Goal: Information Seeking & Learning: Learn about a topic

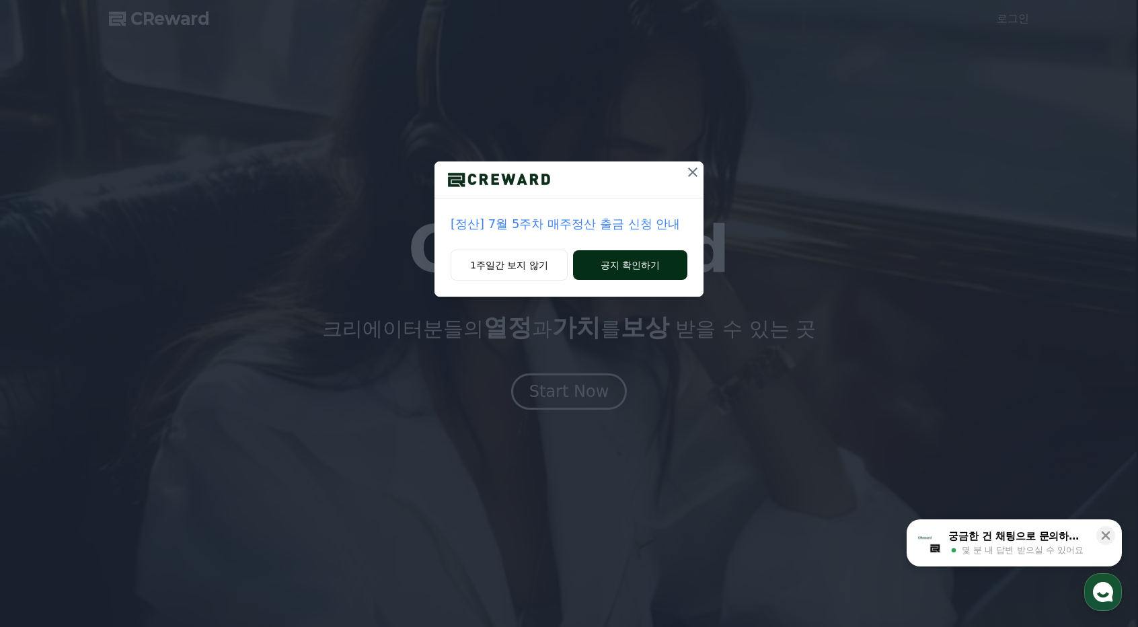
click at [626, 270] on button "공지 확인하기" at bounding box center [630, 265] width 114 height 30
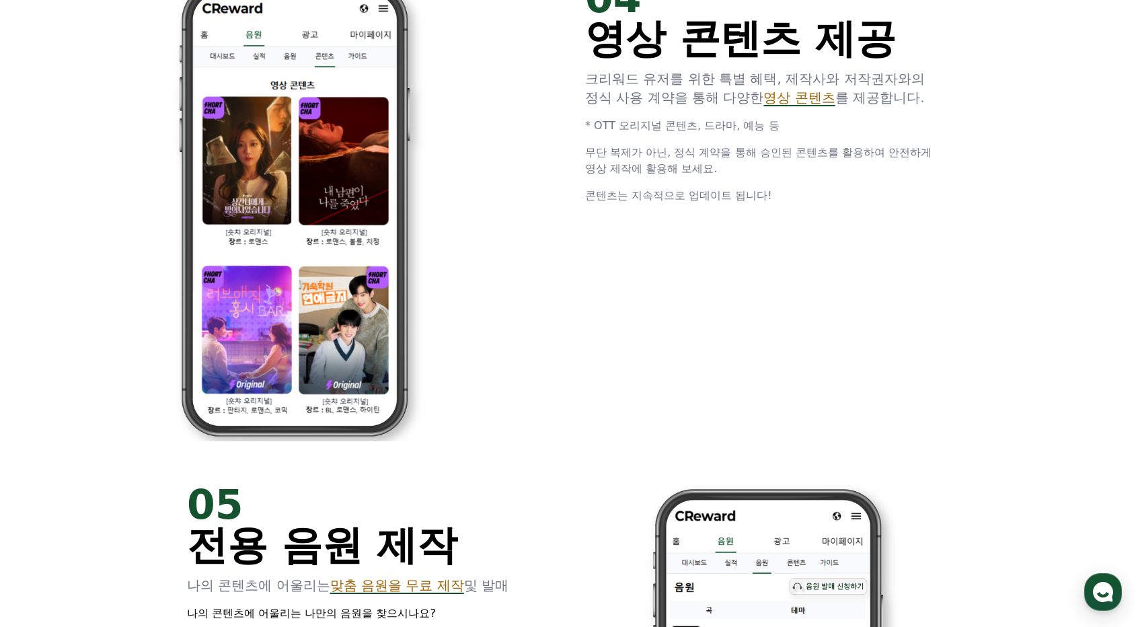
scroll to position [2623, 0]
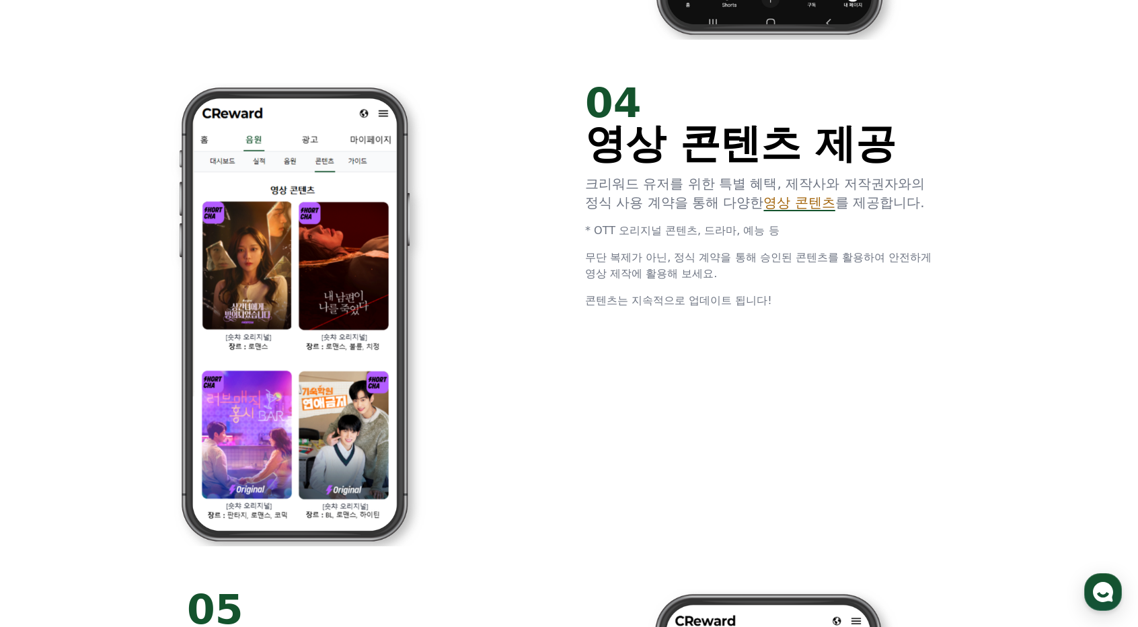
click at [798, 205] on span "영상 콘텐츠" at bounding box center [798, 202] width 71 height 16
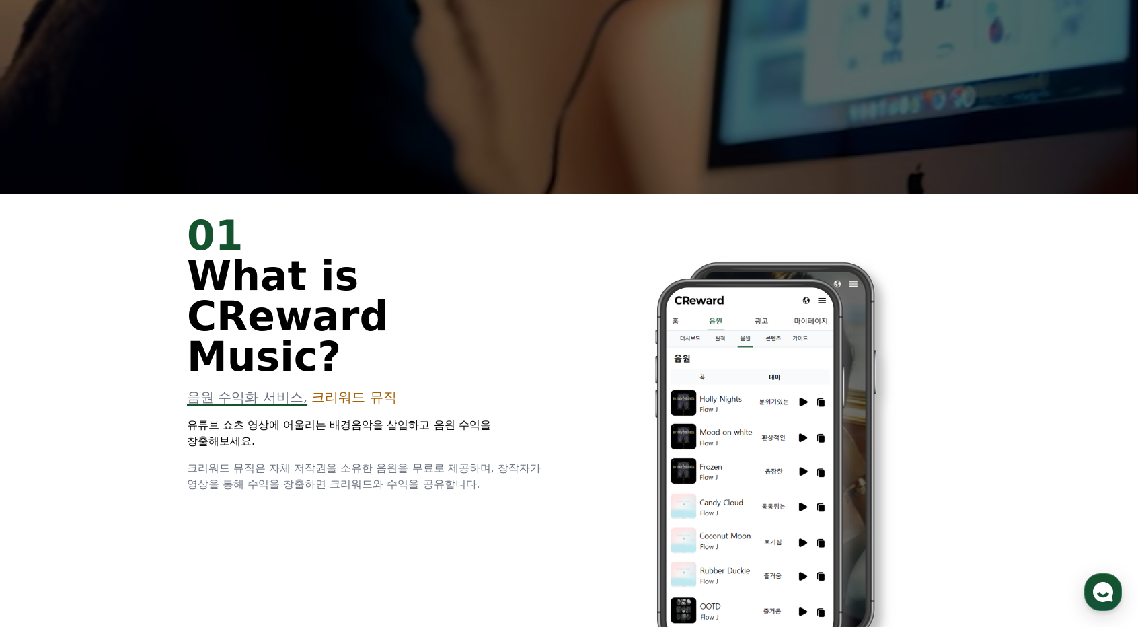
scroll to position [0, 0]
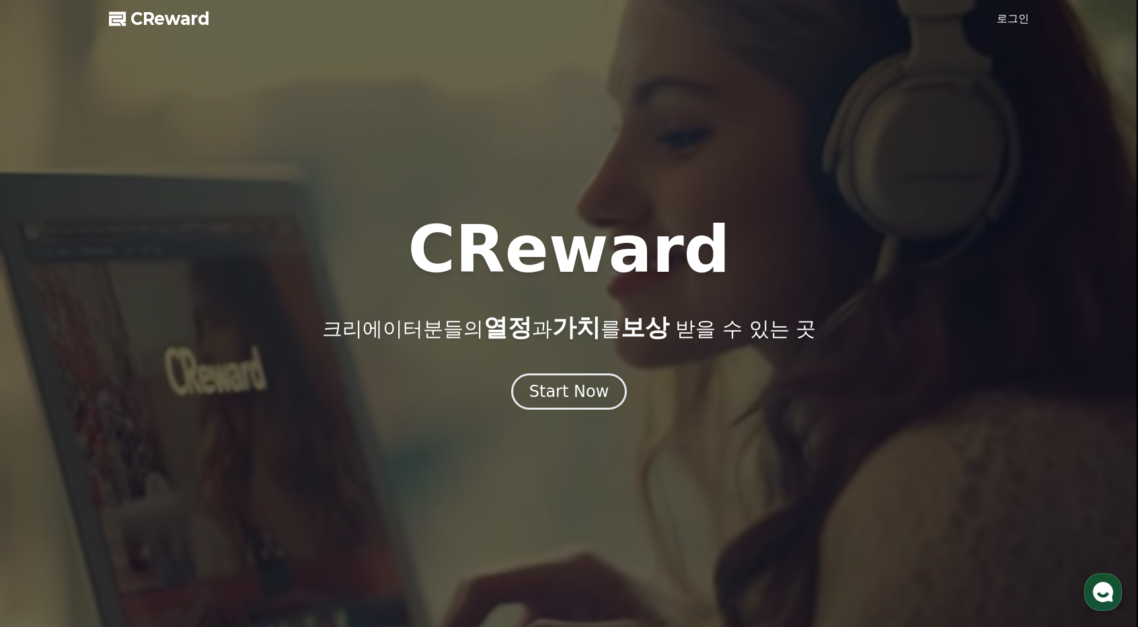
click at [1008, 19] on link "로그인" at bounding box center [1013, 19] width 32 height 16
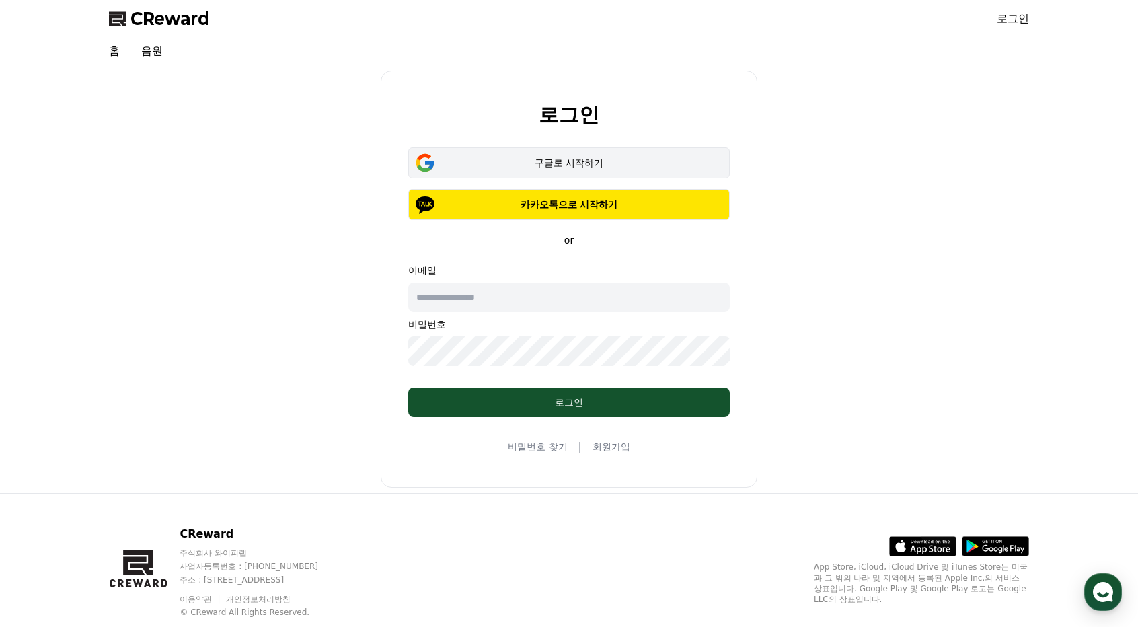
click at [601, 162] on div "구글로 시작하기" at bounding box center [569, 162] width 283 height 13
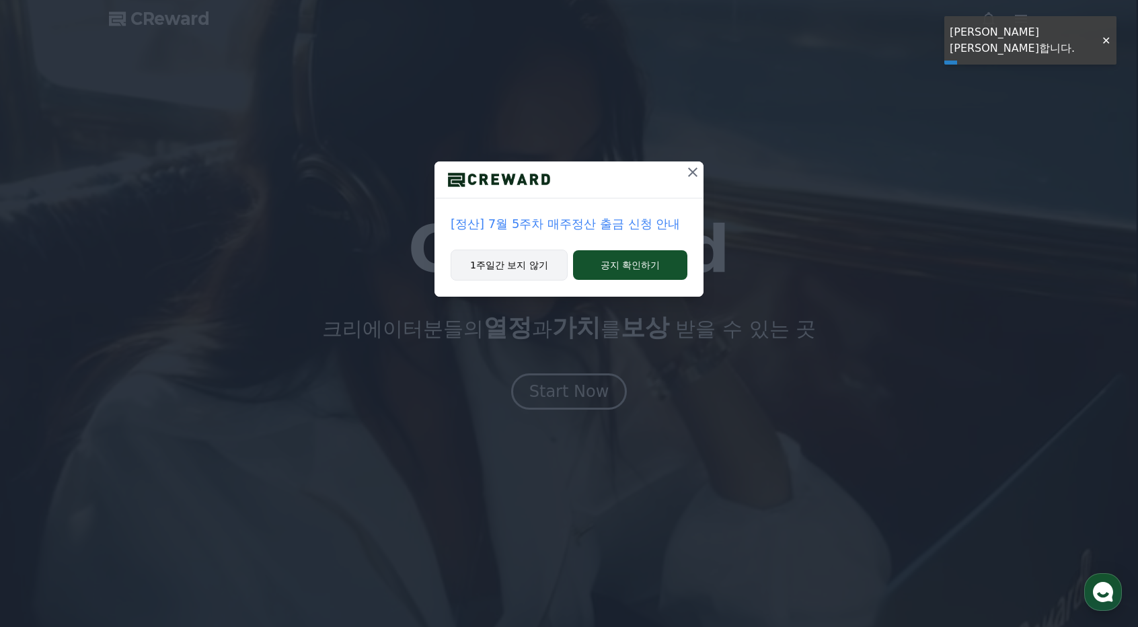
click at [545, 259] on button "1주일간 보지 않기" at bounding box center [509, 265] width 117 height 31
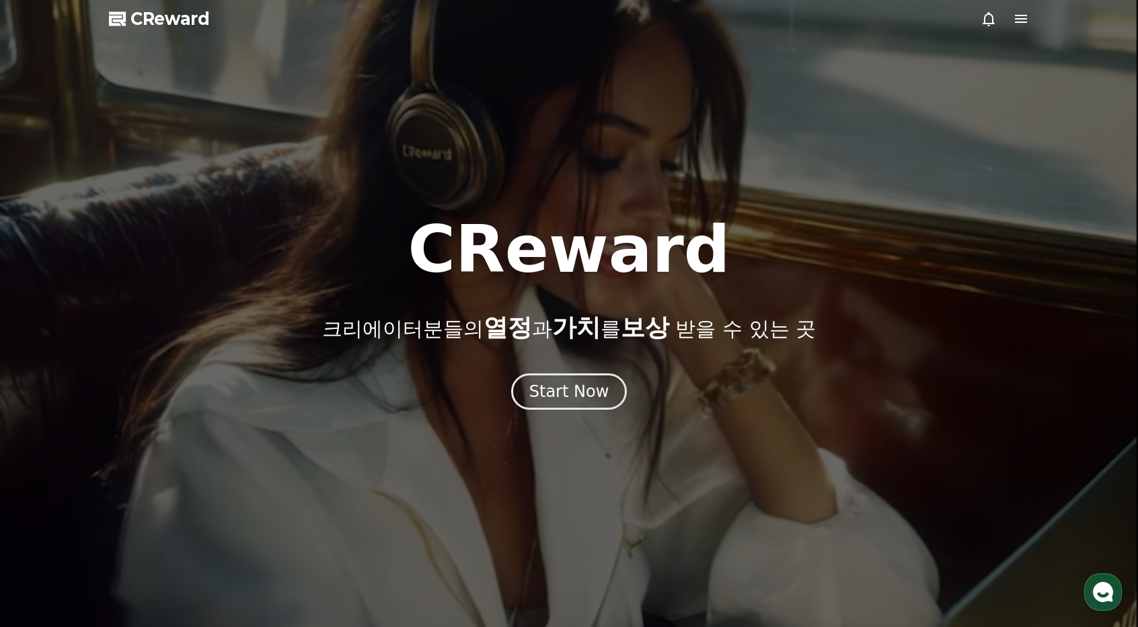
click at [1016, 23] on icon at bounding box center [1021, 19] width 16 height 16
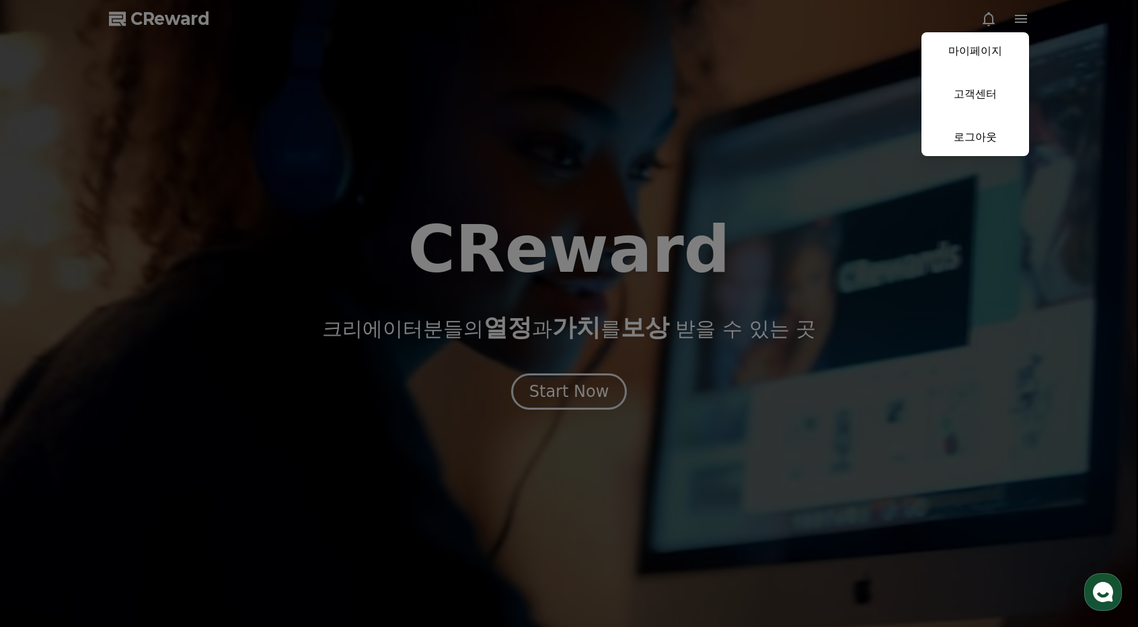
click at [798, 233] on button "close" at bounding box center [569, 313] width 1138 height 627
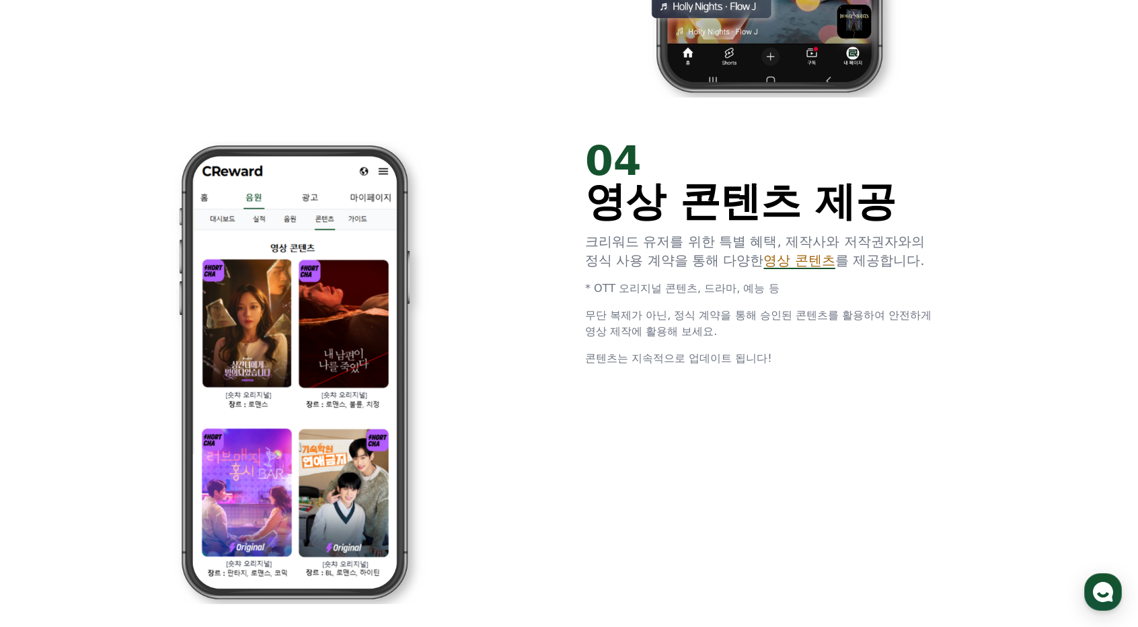
scroll to position [2623, 0]
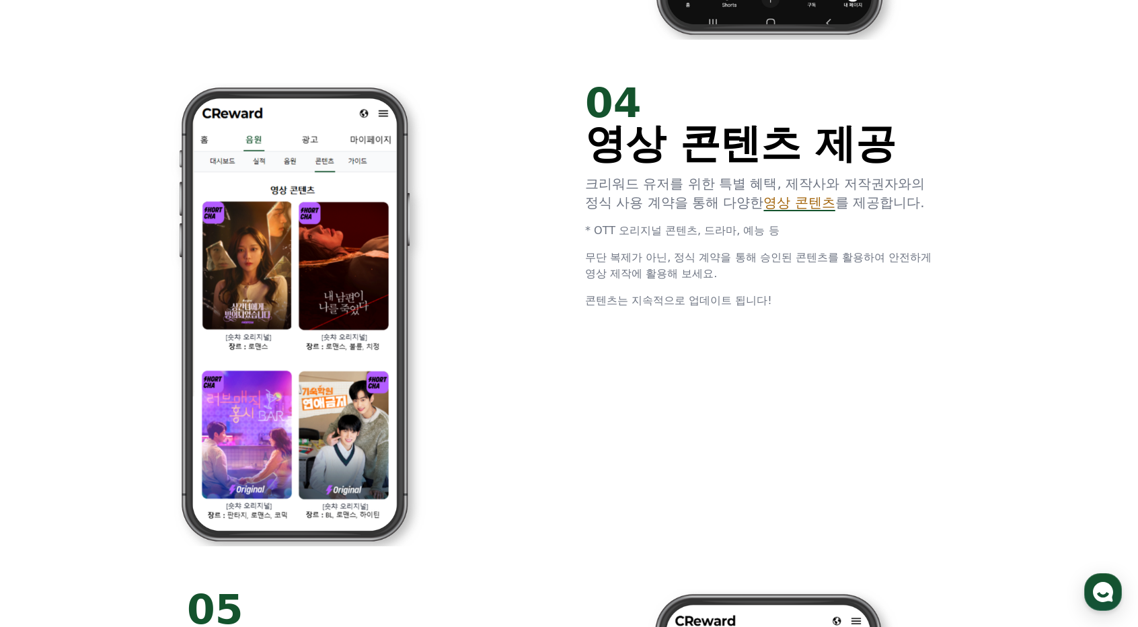
click at [816, 207] on span "영상 콘텐츠" at bounding box center [798, 202] width 71 height 16
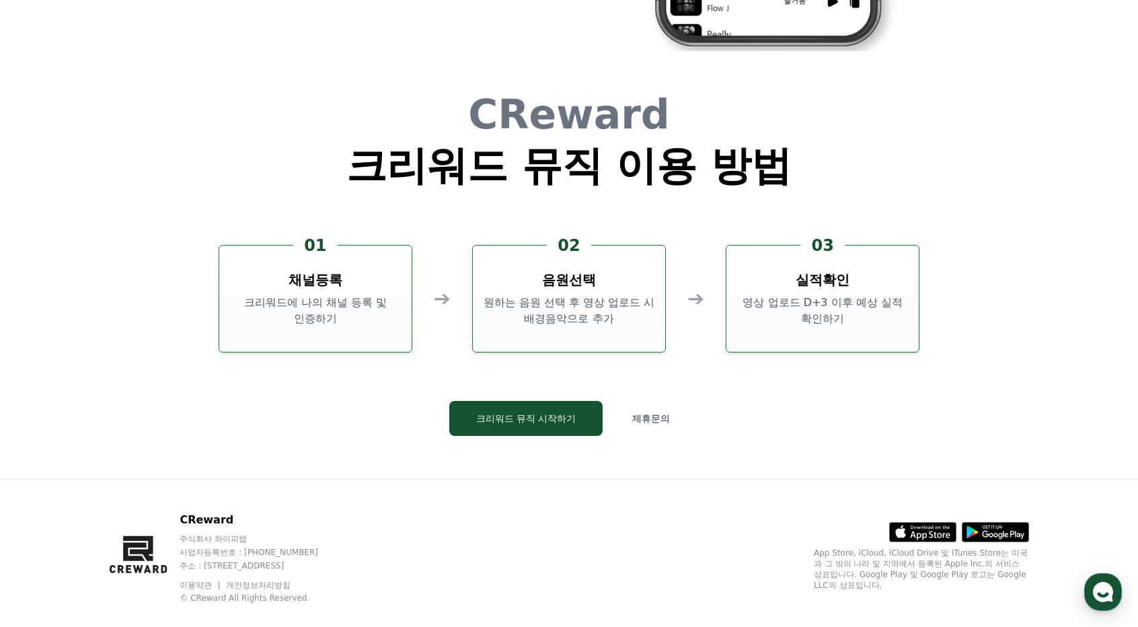
scroll to position [3644, 0]
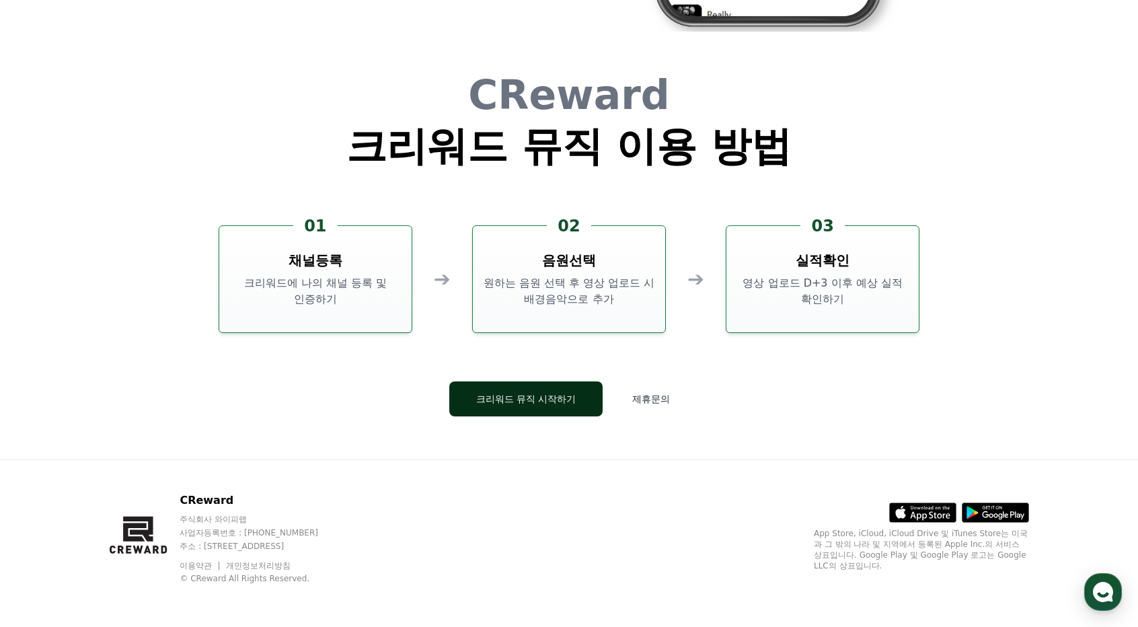
click at [537, 392] on button "크리워드 뮤직 시작하기" at bounding box center [526, 398] width 154 height 35
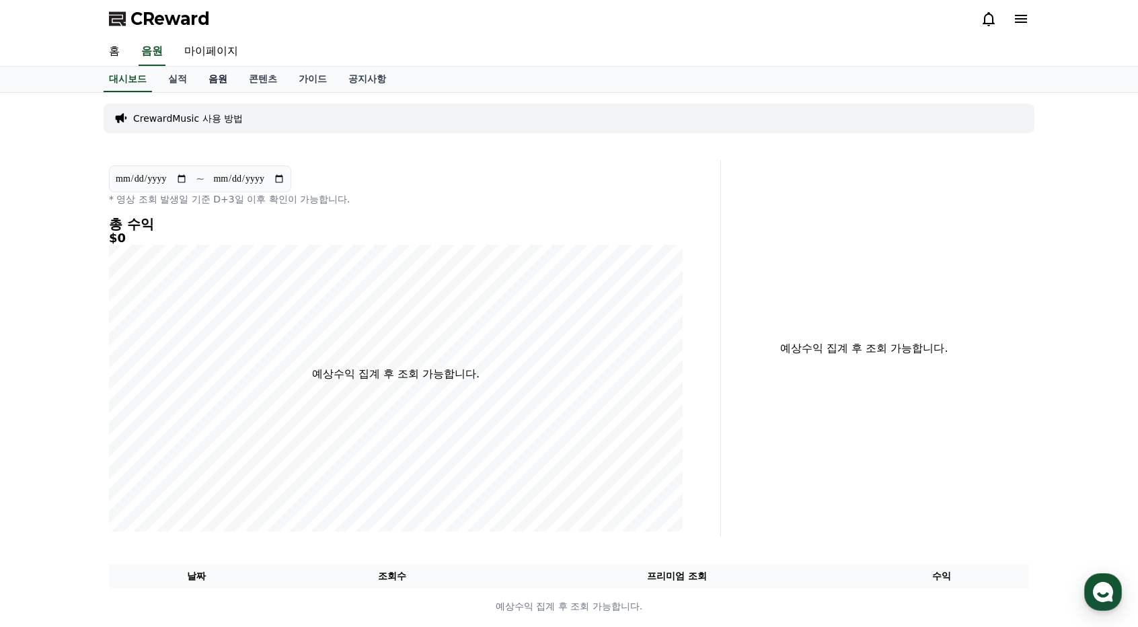
click at [223, 77] on link "음원" at bounding box center [218, 80] width 40 height 26
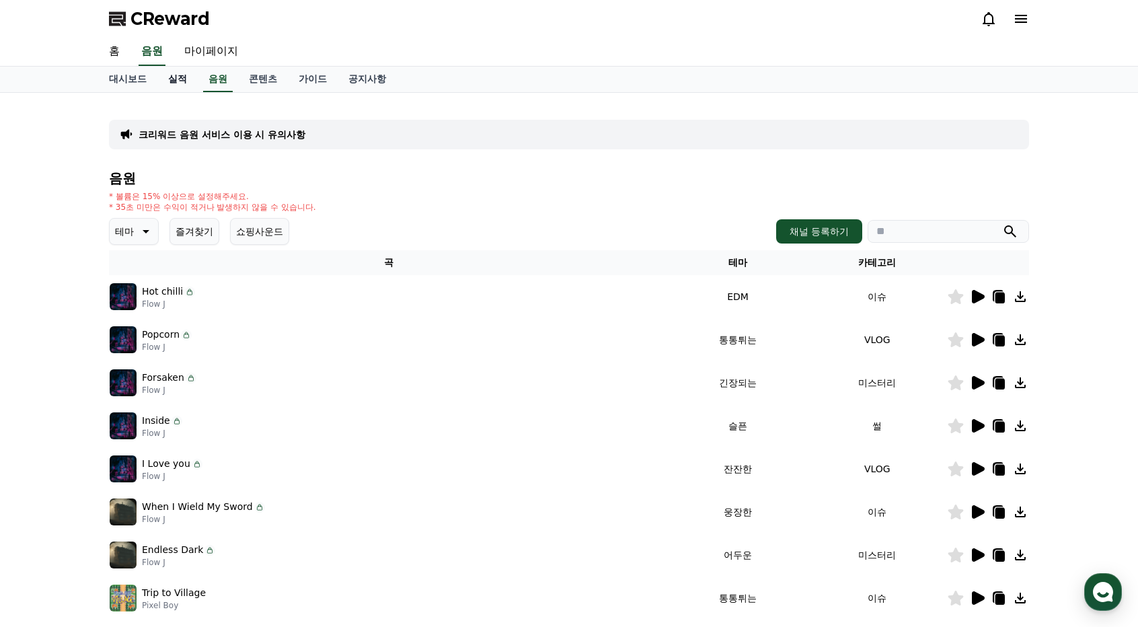
click at [176, 78] on link "실적" at bounding box center [177, 80] width 40 height 26
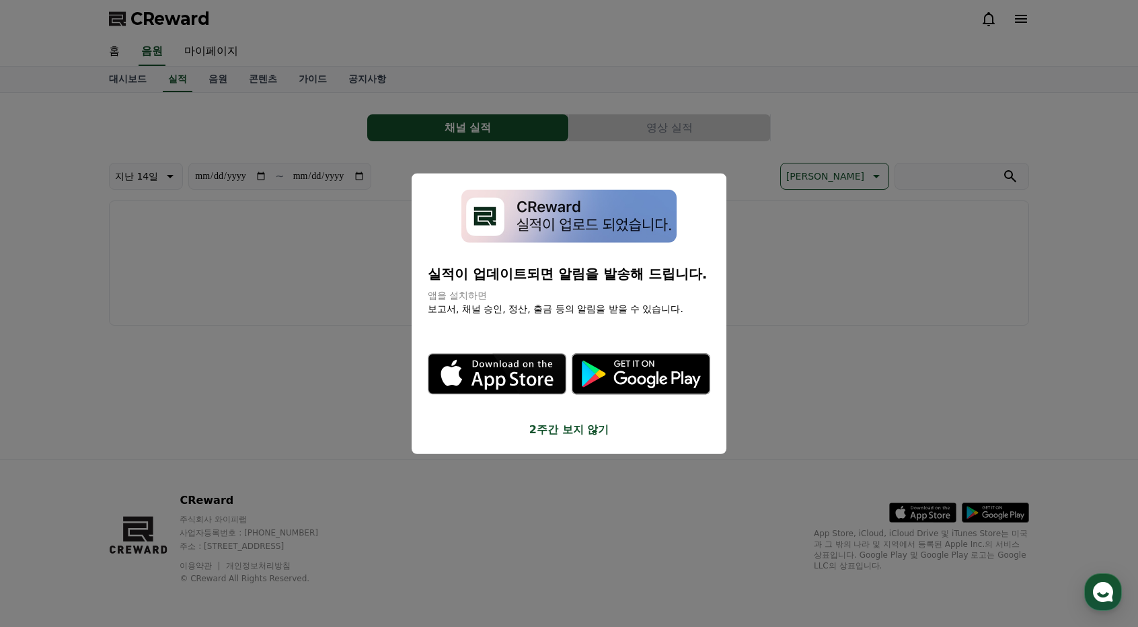
click at [267, 77] on button "close modal" at bounding box center [569, 313] width 1138 height 627
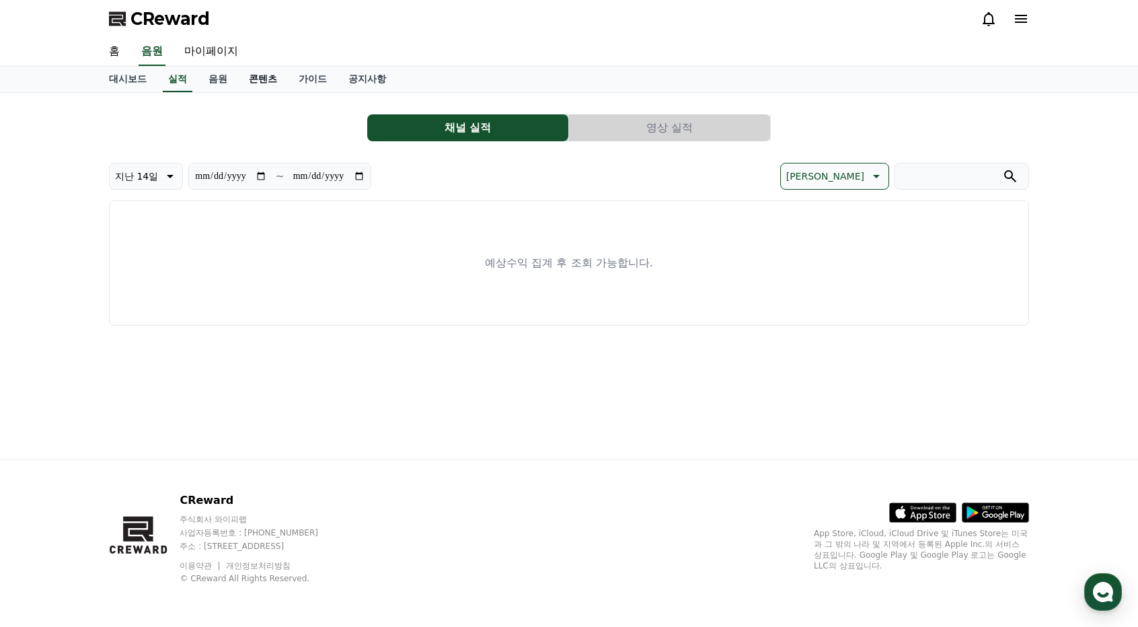
click at [264, 78] on link "콘텐츠" at bounding box center [263, 80] width 50 height 26
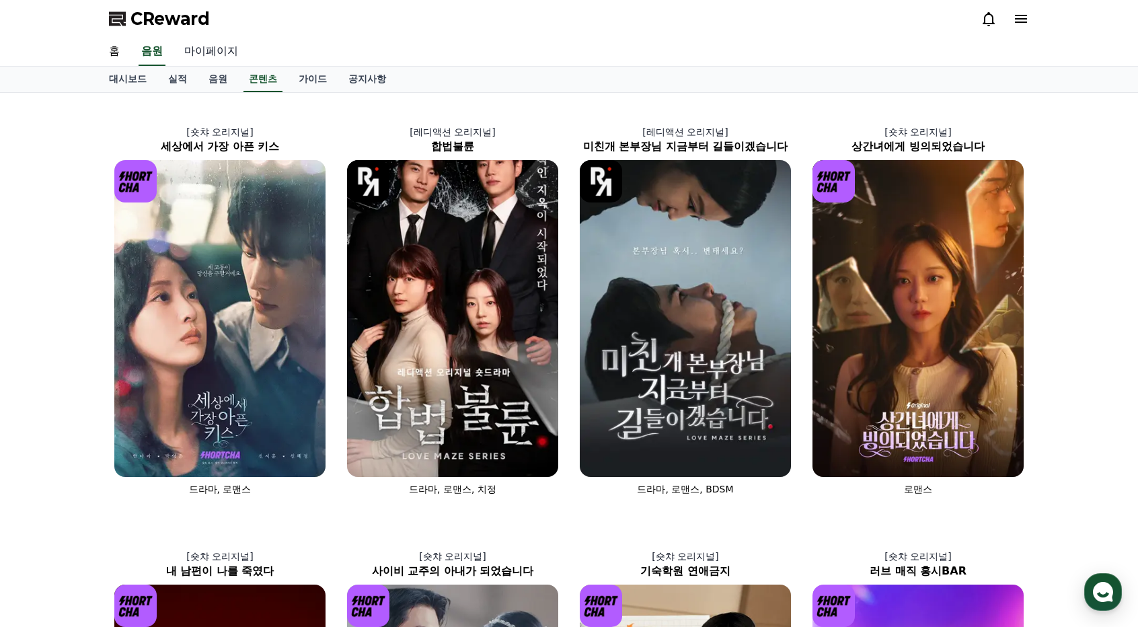
click at [215, 55] on link "마이페이지" at bounding box center [211, 52] width 75 height 28
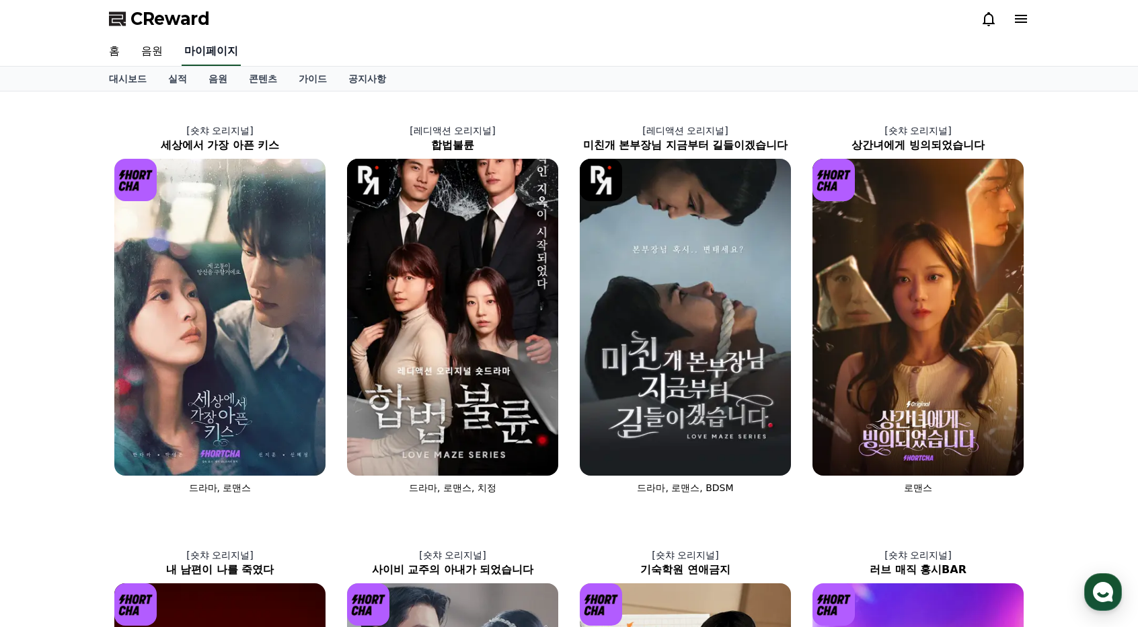
select select "**********"
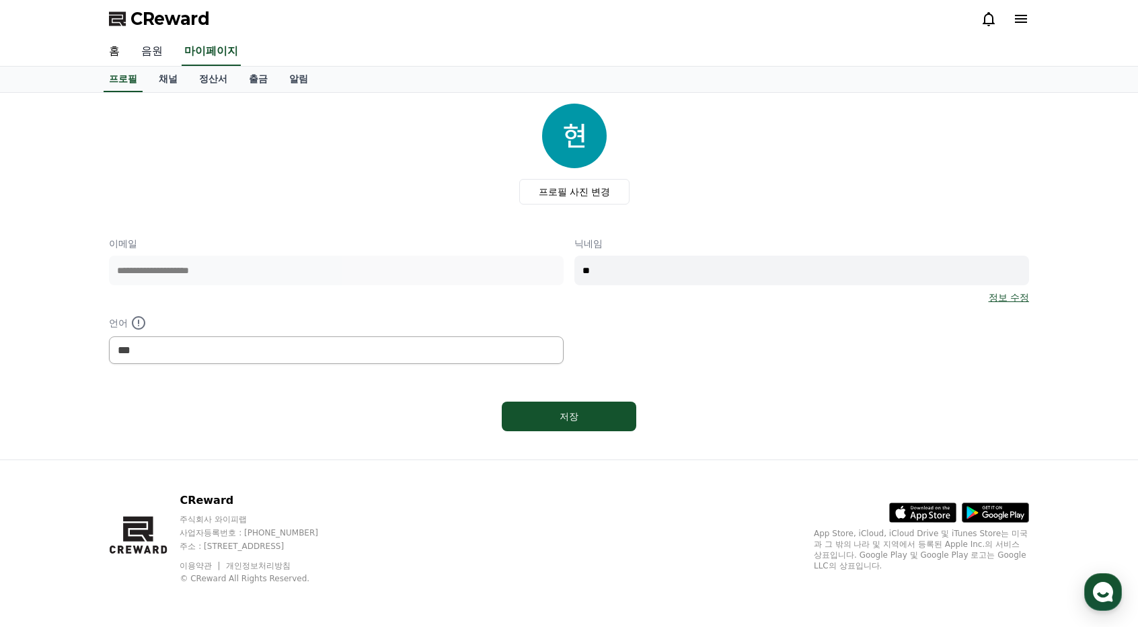
click at [157, 54] on link "음원" at bounding box center [151, 52] width 43 height 28
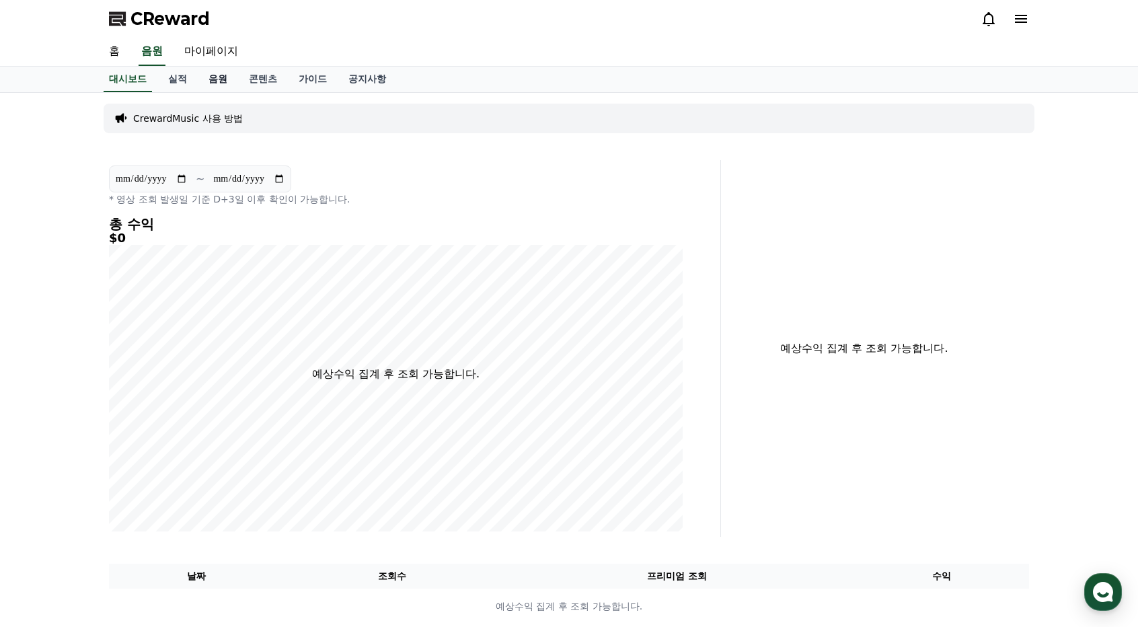
click at [212, 84] on link "음원" at bounding box center [218, 80] width 40 height 26
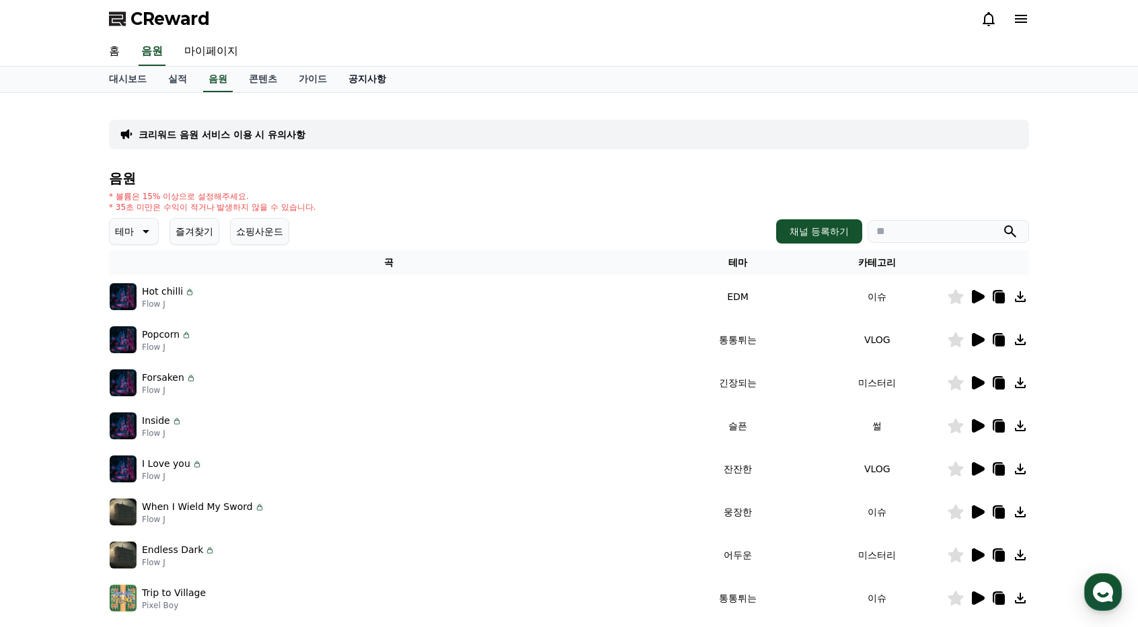
click at [373, 81] on link "공지사항" at bounding box center [367, 80] width 59 height 26
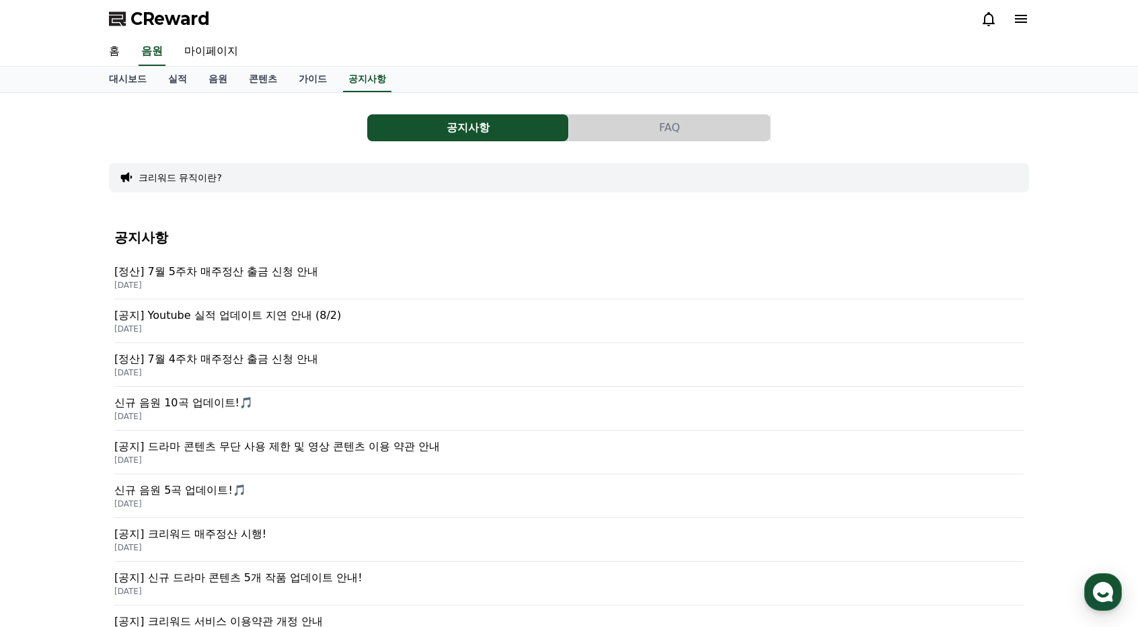
click at [227, 447] on p "[공지] 드라마 콘텐츠 무단 사용 제한 및 영상 콘텐츠 이용 약관 안내" at bounding box center [568, 447] width 909 height 16
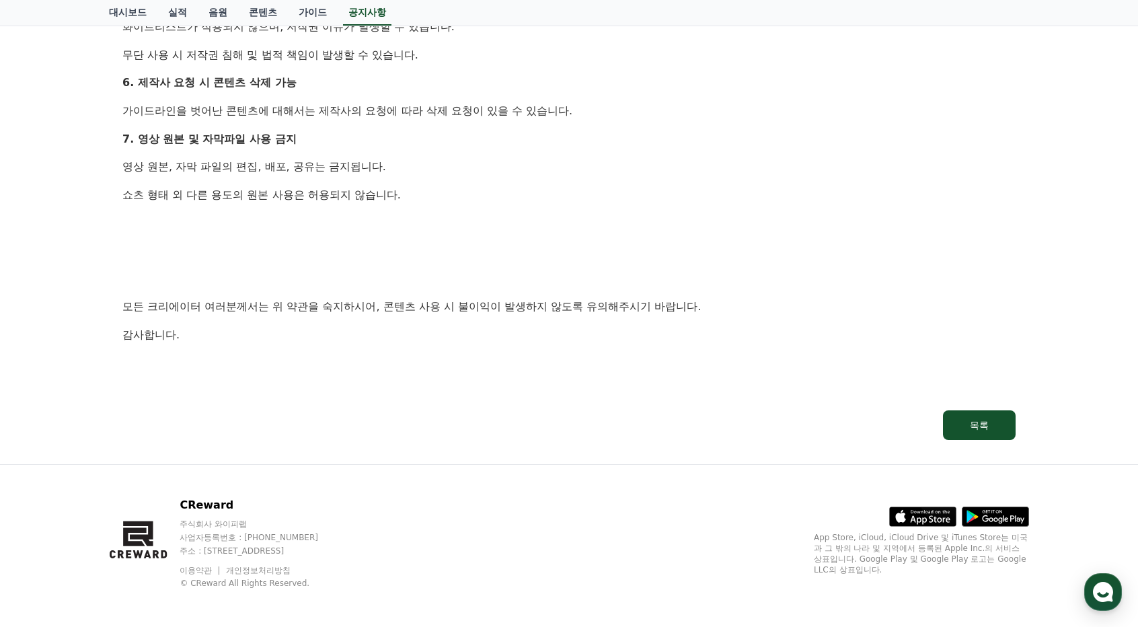
scroll to position [1030, 0]
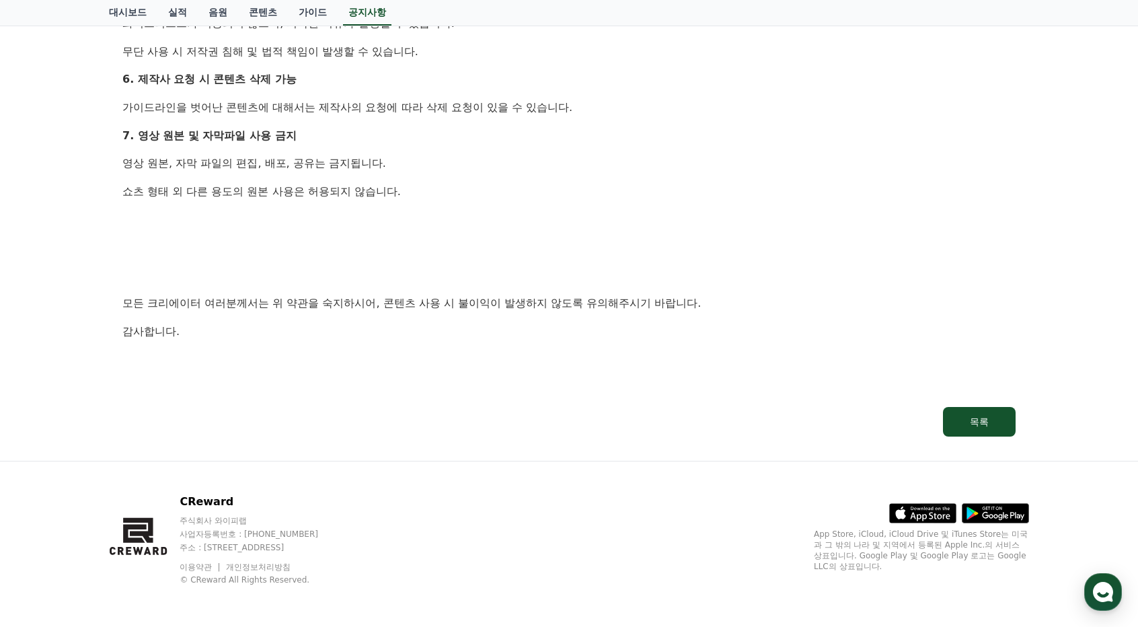
drag, startPoint x: 1035, startPoint y: 133, endPoint x: 992, endPoint y: 140, distance: 43.0
